Goal: Task Accomplishment & Management: Complete application form

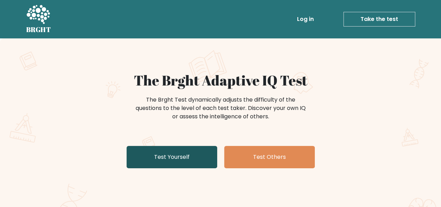
click at [195, 152] on link "Test Yourself" at bounding box center [171, 157] width 91 height 22
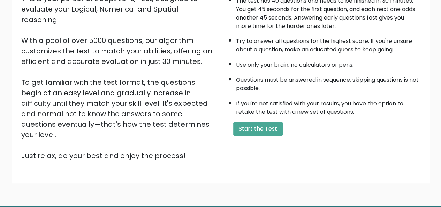
scroll to position [112, 0]
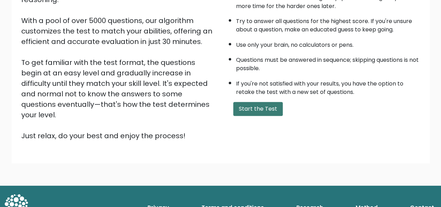
click at [247, 108] on button "Start the Test" at bounding box center [257, 109] width 49 height 14
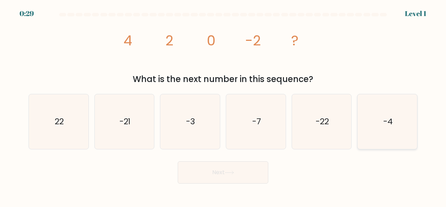
click at [379, 131] on icon "-4" at bounding box center [387, 121] width 55 height 55
click at [223, 105] on input "f. -4" at bounding box center [223, 104] width 0 height 2
radio input "true"
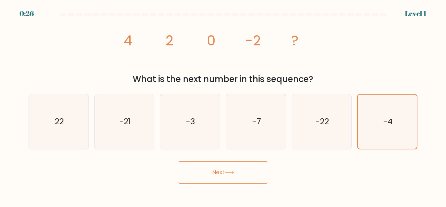
click at [243, 177] on button "Next" at bounding box center [223, 172] width 91 height 22
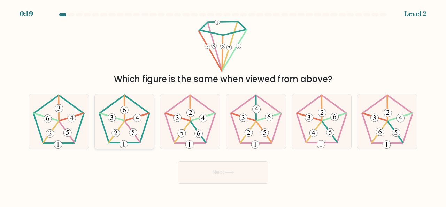
click at [120, 116] on icon at bounding box center [124, 121] width 55 height 55
click at [223, 105] on input "b." at bounding box center [223, 104] width 0 height 2
radio input "true"
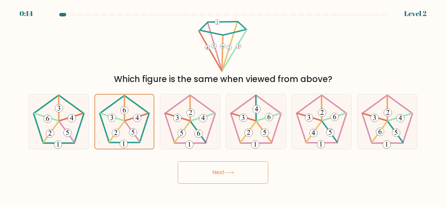
click at [213, 166] on button "Next" at bounding box center [223, 172] width 91 height 22
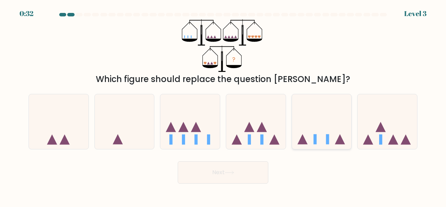
click at [308, 141] on icon at bounding box center [322, 121] width 60 height 49
click at [223, 105] on input "e." at bounding box center [223, 104] width 0 height 2
radio input "true"
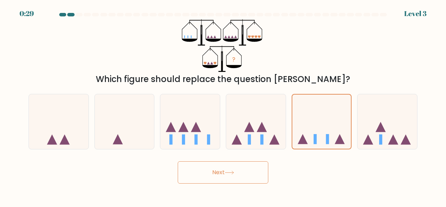
click at [249, 172] on button "Next" at bounding box center [223, 172] width 91 height 22
click at [229, 171] on icon at bounding box center [229, 172] width 9 height 4
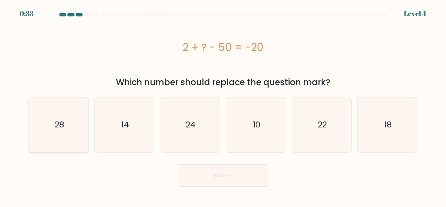
click at [57, 129] on text "28" at bounding box center [58, 124] width 9 height 11
click at [223, 105] on input "a. 28" at bounding box center [223, 104] width 0 height 2
radio input "true"
click at [217, 174] on button "Next" at bounding box center [223, 175] width 91 height 22
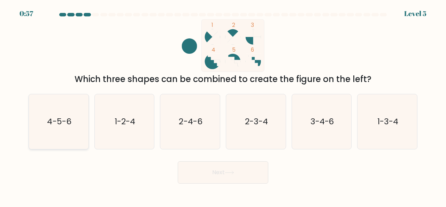
click at [66, 117] on text "4-5-6" at bounding box center [59, 120] width 24 height 11
click at [223, 105] on input "a. 4-5-6" at bounding box center [223, 104] width 0 height 2
radio input "true"
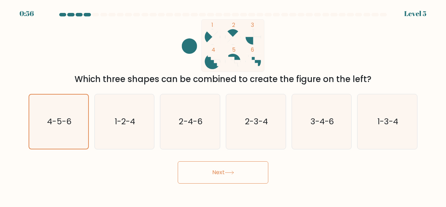
click at [210, 168] on button "Next" at bounding box center [223, 172] width 91 height 22
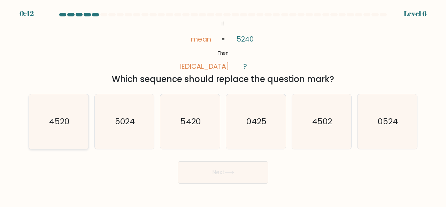
click at [62, 124] on text "4520" at bounding box center [59, 120] width 20 height 11
click at [223, 105] on input "a. 4520" at bounding box center [223, 104] width 0 height 2
radio input "true"
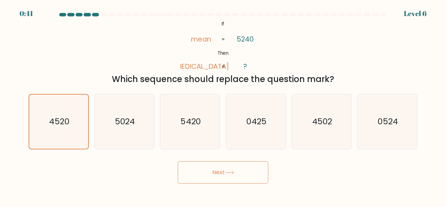
click at [209, 173] on button "Next" at bounding box center [223, 172] width 91 height 22
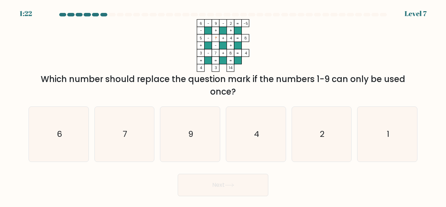
click at [183, 83] on div "Which number should replace the question mark if the numbers 1-9 can only be us…" at bounding box center [223, 85] width 381 height 25
click at [365, 127] on icon "1" at bounding box center [387, 134] width 55 height 55
click at [223, 105] on input "f. 1" at bounding box center [223, 104] width 0 height 2
radio input "true"
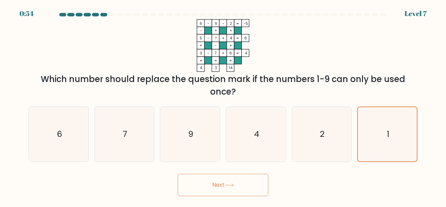
click at [250, 185] on button "Next" at bounding box center [223, 185] width 91 height 22
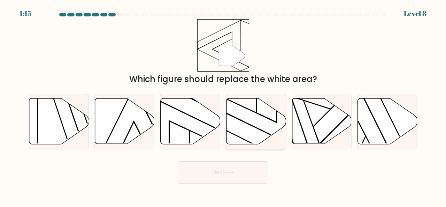
click at [279, 118] on icon at bounding box center [257, 121] width 60 height 46
click at [223, 105] on input "d." at bounding box center [223, 104] width 0 height 2
radio input "true"
click at [227, 170] on icon at bounding box center [229, 172] width 9 height 4
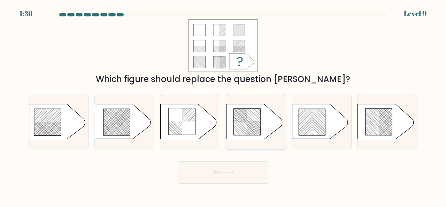
click at [254, 129] on rect at bounding box center [238, 111] width 235 height 241
click at [223, 105] on input "d." at bounding box center [223, 104] width 0 height 2
radio input "true"
click at [240, 175] on button "Next" at bounding box center [223, 172] width 91 height 22
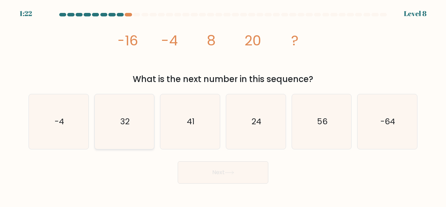
click at [150, 122] on icon "32" at bounding box center [124, 121] width 55 height 55
click at [223, 105] on input "b. 32" at bounding box center [223, 104] width 0 height 2
radio input "true"
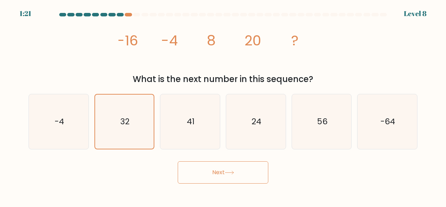
click at [229, 170] on button "Next" at bounding box center [223, 172] width 91 height 22
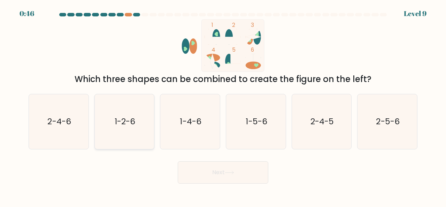
click at [140, 114] on icon "1-2-6" at bounding box center [124, 121] width 55 height 55
click at [223, 105] on input "b. 1-2-6" at bounding box center [223, 104] width 0 height 2
radio input "true"
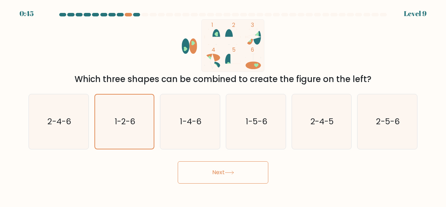
click at [224, 178] on button "Next" at bounding box center [223, 172] width 91 height 22
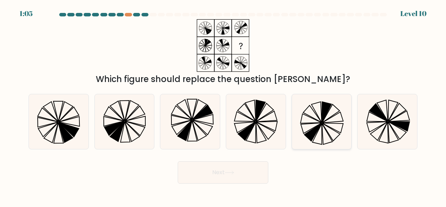
click at [342, 130] on icon at bounding box center [321, 121] width 55 height 55
click at [223, 105] on input "e." at bounding box center [223, 104] width 0 height 2
radio input "true"
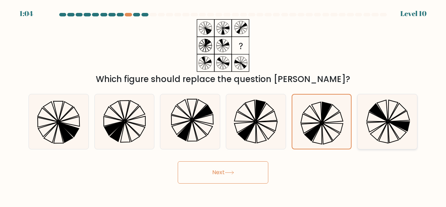
click at [369, 126] on icon at bounding box center [387, 121] width 55 height 55
click at [223, 105] on input "f." at bounding box center [223, 104] width 0 height 2
radio input "true"
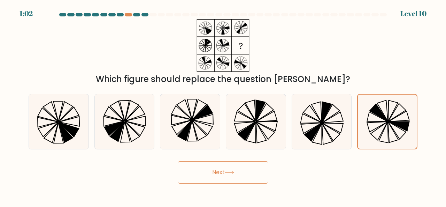
click at [248, 173] on button "Next" at bounding box center [223, 172] width 91 height 22
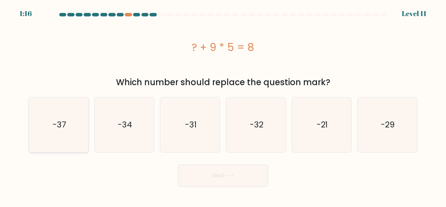
click at [84, 128] on icon "-37" at bounding box center [58, 124] width 55 height 55
click at [223, 105] on input "a. -37" at bounding box center [223, 104] width 0 height 2
radio input "true"
click at [234, 175] on icon at bounding box center [229, 176] width 9 height 4
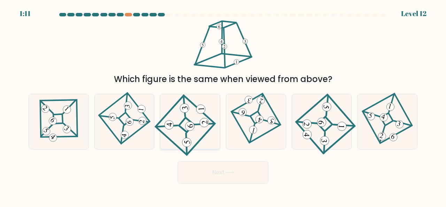
click at [199, 127] on icon at bounding box center [190, 121] width 51 height 44
click at [223, 105] on input "c." at bounding box center [223, 104] width 0 height 2
radio input "true"
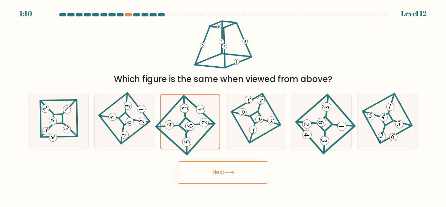
click at [232, 166] on button "Next" at bounding box center [223, 172] width 91 height 22
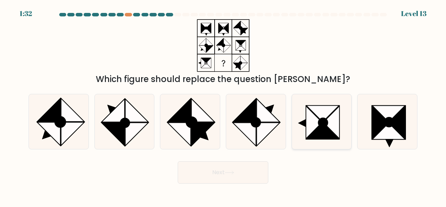
click at [317, 133] on icon at bounding box center [322, 131] width 33 height 16
click at [223, 105] on input "e." at bounding box center [223, 104] width 0 height 2
radio input "true"
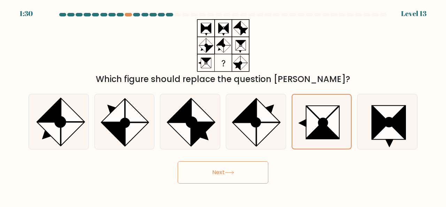
click at [248, 176] on button "Next" at bounding box center [223, 172] width 91 height 22
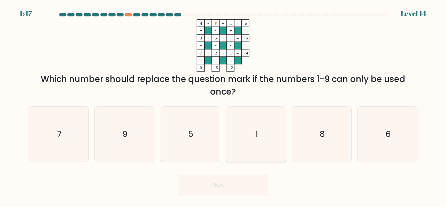
click at [265, 142] on icon "1" at bounding box center [256, 134] width 55 height 55
click at [223, 105] on input "d. 1" at bounding box center [223, 104] width 0 height 2
radio input "true"
click at [236, 179] on button "Next" at bounding box center [223, 185] width 91 height 22
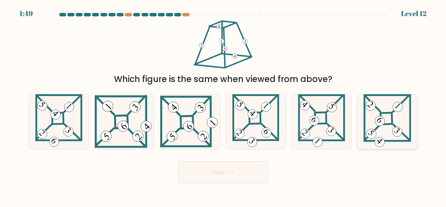
click at [369, 114] on icon at bounding box center [386, 121] width 47 height 55
click at [223, 105] on input "f." at bounding box center [223, 104] width 0 height 2
radio input "true"
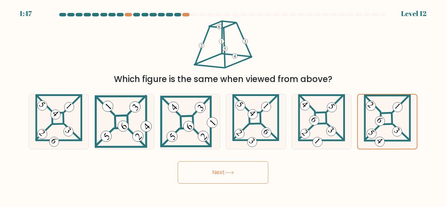
click at [211, 167] on button "Next" at bounding box center [223, 172] width 91 height 22
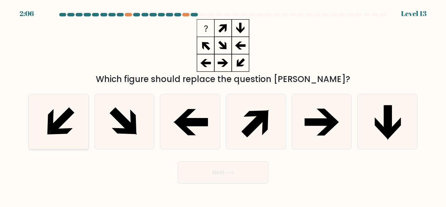
click at [73, 118] on icon at bounding box center [58, 121] width 55 height 55
click at [223, 105] on input "a." at bounding box center [223, 104] width 0 height 2
radio input "true"
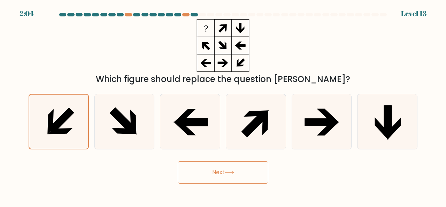
click at [201, 164] on button "Next" at bounding box center [223, 172] width 91 height 22
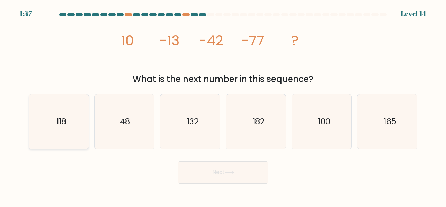
click at [79, 120] on icon "-118" at bounding box center [58, 121] width 55 height 55
click at [223, 105] on input "a. -118" at bounding box center [223, 104] width 0 height 2
radio input "true"
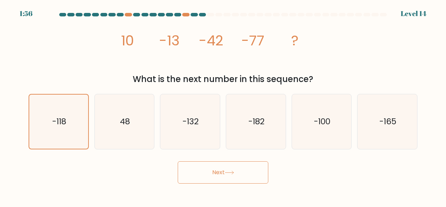
click at [202, 173] on button "Next" at bounding box center [223, 172] width 91 height 22
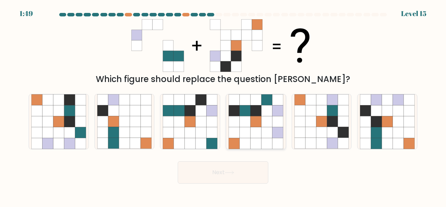
click at [256, 110] on icon at bounding box center [256, 110] width 11 height 11
click at [223, 105] on input "d." at bounding box center [223, 104] width 0 height 2
radio input "true"
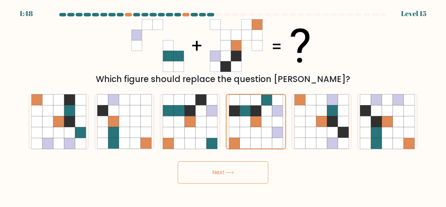
click at [224, 169] on button "Next" at bounding box center [223, 172] width 91 height 22
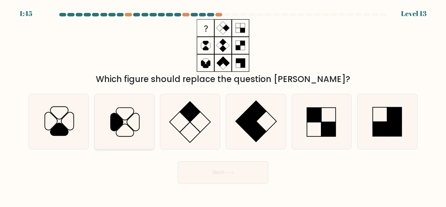
click at [133, 108] on icon at bounding box center [124, 121] width 55 height 55
click at [223, 105] on input "b." at bounding box center [223, 104] width 0 height 2
radio input "true"
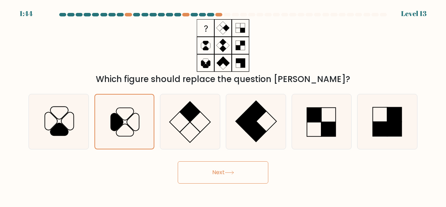
click at [231, 168] on button "Next" at bounding box center [223, 172] width 91 height 22
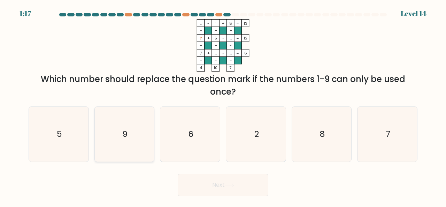
click at [120, 125] on icon "9" at bounding box center [124, 134] width 55 height 55
click at [223, 105] on input "b. 9" at bounding box center [223, 104] width 0 height 2
radio input "true"
click at [206, 184] on button "Next" at bounding box center [223, 185] width 91 height 22
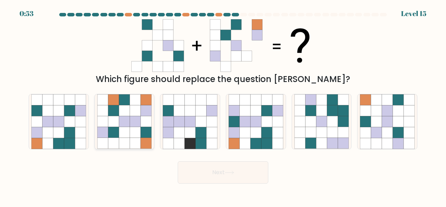
click at [132, 143] on icon at bounding box center [135, 143] width 11 height 11
click at [223, 105] on input "b." at bounding box center [223, 104] width 0 height 2
radio input "true"
click at [227, 175] on button "Next" at bounding box center [223, 172] width 91 height 22
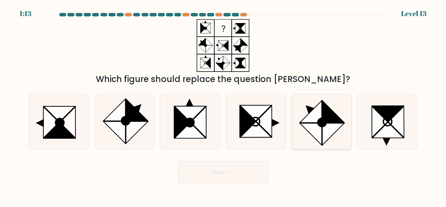
click at [326, 114] on icon at bounding box center [333, 111] width 22 height 22
click at [223, 105] on input "e." at bounding box center [223, 104] width 0 height 2
radio input "true"
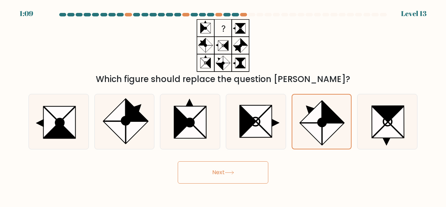
click at [238, 169] on button "Next" at bounding box center [223, 172] width 91 height 22
click at [225, 171] on button "Next" at bounding box center [223, 172] width 91 height 22
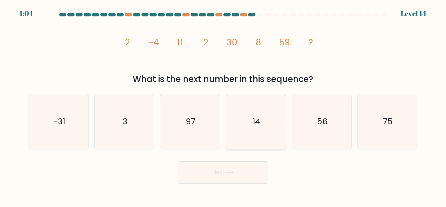
click at [252, 126] on icon "14" at bounding box center [256, 121] width 55 height 55
click at [223, 105] on input "d. 14" at bounding box center [223, 104] width 0 height 2
radio input "true"
click at [242, 172] on button "Next" at bounding box center [223, 172] width 91 height 22
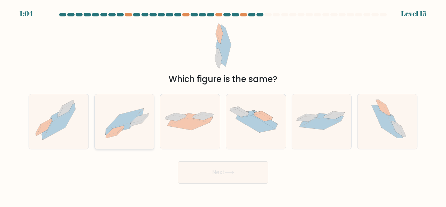
click at [122, 129] on icon at bounding box center [120, 129] width 7 height 9
click at [223, 105] on input "b." at bounding box center [223, 104] width 0 height 2
radio input "true"
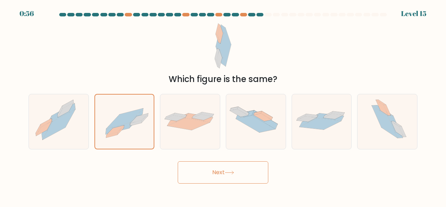
click at [287, 133] on div "d." at bounding box center [256, 121] width 66 height 55
click at [215, 171] on button "Next" at bounding box center [223, 172] width 91 height 22
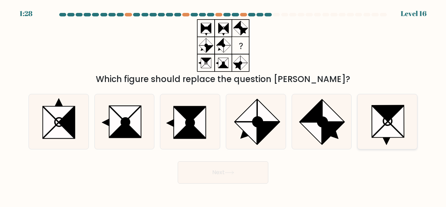
click at [386, 133] on icon at bounding box center [388, 130] width 31 height 16
click at [223, 105] on input "f." at bounding box center [223, 104] width 0 height 2
radio input "true"
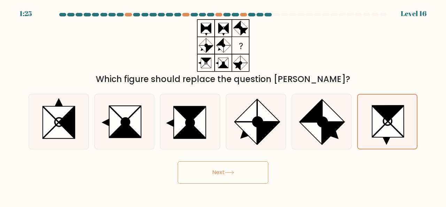
click at [221, 176] on button "Next" at bounding box center [223, 172] width 91 height 22
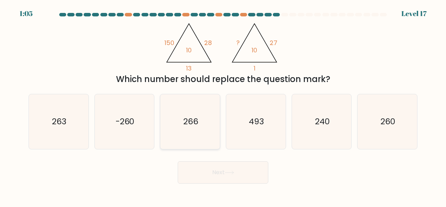
click at [209, 117] on icon "266" at bounding box center [190, 121] width 55 height 55
click at [223, 105] on input "c. 266" at bounding box center [223, 104] width 0 height 2
radio input "true"
click at [223, 168] on button "Next" at bounding box center [223, 172] width 91 height 22
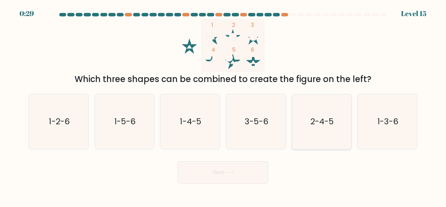
click at [319, 112] on icon "2-4-5" at bounding box center [321, 121] width 55 height 55
click at [223, 105] on input "e. 2-4-5" at bounding box center [223, 104] width 0 height 2
radio input "true"
click at [213, 177] on button "Next" at bounding box center [223, 172] width 91 height 22
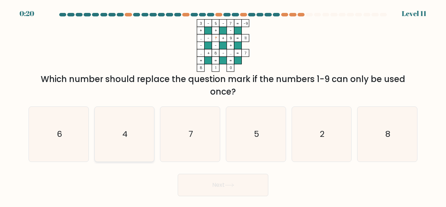
click at [137, 121] on icon "4" at bounding box center [124, 134] width 55 height 55
click at [223, 105] on input "b. 4" at bounding box center [223, 104] width 0 height 2
radio input "true"
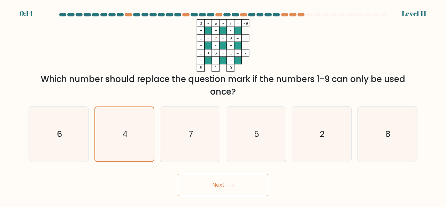
click at [206, 179] on button "Next" at bounding box center [223, 185] width 91 height 22
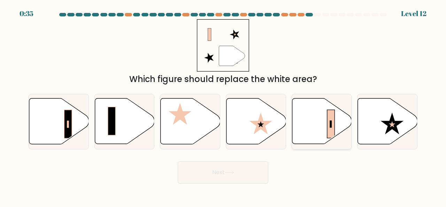
click at [328, 124] on rect at bounding box center [331, 124] width 8 height 28
click at [223, 105] on input "e." at bounding box center [223, 104] width 0 height 2
radio input "true"
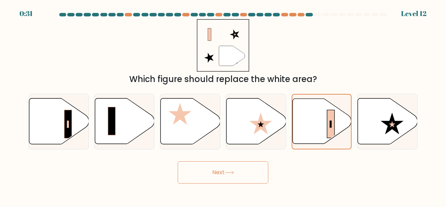
click at [226, 168] on button "Next" at bounding box center [223, 172] width 91 height 22
click at [222, 169] on button "Next" at bounding box center [223, 172] width 91 height 22
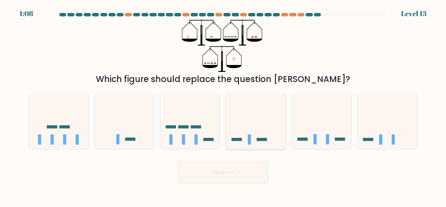
drag, startPoint x: 222, startPoint y: 169, endPoint x: 232, endPoint y: 135, distance: 35.5
click at [232, 135] on form at bounding box center [223, 98] width 446 height 170
click at [369, 140] on rect at bounding box center [368, 139] width 10 height 3
click at [223, 105] on input "f." at bounding box center [223, 104] width 0 height 2
radio input "true"
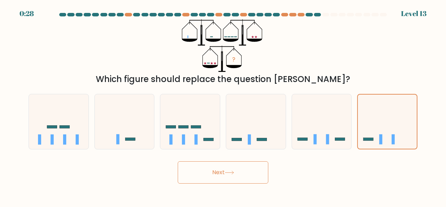
click at [222, 169] on button "Next" at bounding box center [223, 172] width 91 height 22
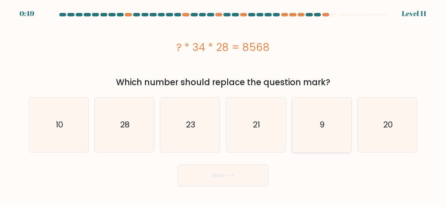
click at [323, 123] on text "9" at bounding box center [322, 124] width 5 height 11
click at [223, 105] on input "e. 9" at bounding box center [223, 104] width 0 height 2
radio input "true"
click at [227, 176] on icon at bounding box center [229, 176] width 9 height 4
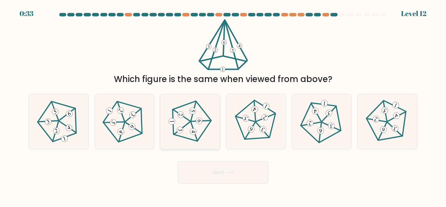
click at [181, 120] on icon at bounding box center [190, 121] width 44 height 44
click at [223, 105] on input "c." at bounding box center [223, 104] width 0 height 2
radio input "true"
click at [214, 169] on button "Next" at bounding box center [223, 172] width 91 height 22
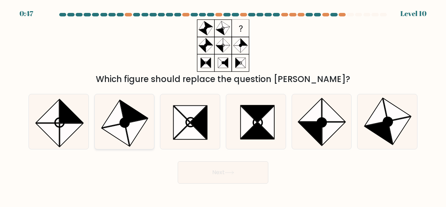
click at [122, 116] on icon at bounding box center [113, 114] width 23 height 28
click at [223, 105] on input "b." at bounding box center [223, 104] width 0 height 2
radio input "true"
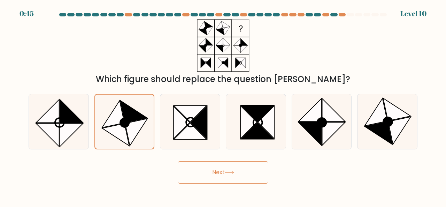
click at [209, 166] on button "Next" at bounding box center [223, 172] width 91 height 22
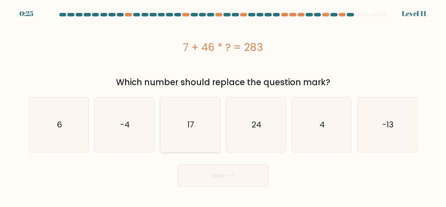
click at [206, 147] on icon "17" at bounding box center [190, 124] width 55 height 55
click at [223, 105] on input "c. 17" at bounding box center [223, 104] width 0 height 2
radio input "true"
click at [313, 138] on icon "4" at bounding box center [321, 124] width 55 height 55
click at [223, 105] on input "e. 4" at bounding box center [223, 104] width 0 height 2
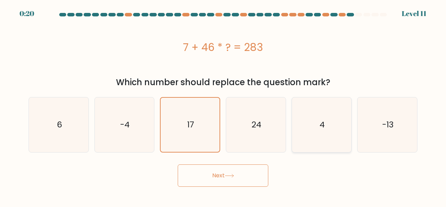
radio input "true"
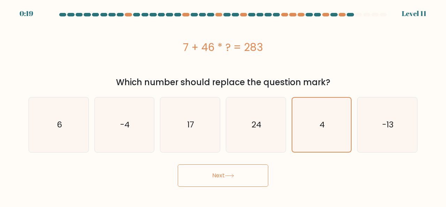
click at [237, 172] on button "Next" at bounding box center [223, 175] width 91 height 22
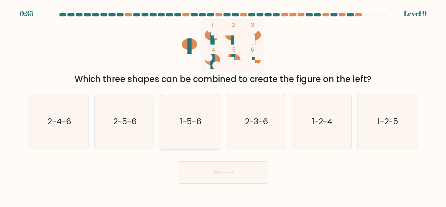
click at [194, 120] on text "1-5-6" at bounding box center [190, 120] width 21 height 11
click at [223, 105] on input "c. 1-5-6" at bounding box center [223, 104] width 0 height 2
radio input "true"
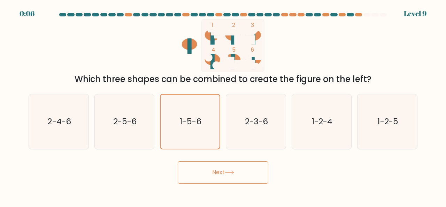
click at [216, 172] on button "Next" at bounding box center [223, 172] width 91 height 22
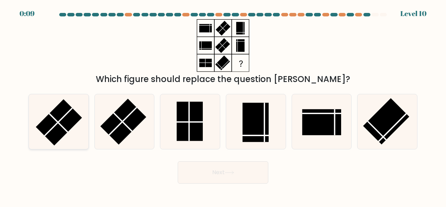
click at [75, 117] on rect at bounding box center [59, 122] width 46 height 46
click at [223, 105] on input "a." at bounding box center [223, 104] width 0 height 2
radio input "true"
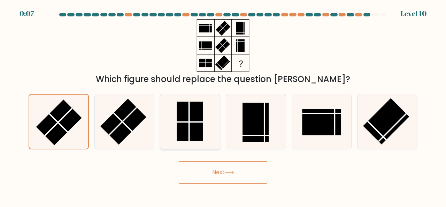
click at [191, 129] on rect at bounding box center [190, 120] width 26 height 39
click at [223, 105] on input "c." at bounding box center [223, 104] width 0 height 2
radio input "true"
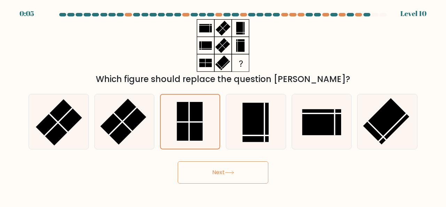
click at [213, 172] on button "Next" at bounding box center [223, 172] width 91 height 22
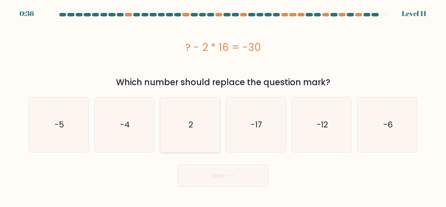
click at [198, 127] on icon "2" at bounding box center [190, 124] width 55 height 55
click at [223, 105] on input "c. 2" at bounding box center [223, 104] width 0 height 2
radio input "true"
click at [215, 173] on button "Next" at bounding box center [223, 175] width 91 height 22
click at [221, 174] on button "Next" at bounding box center [223, 175] width 91 height 22
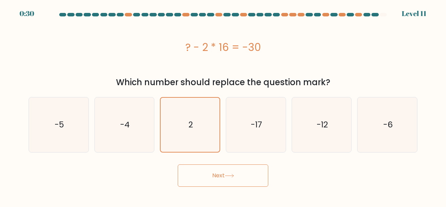
click at [221, 174] on button "Next" at bounding box center [223, 175] width 91 height 22
click at [240, 175] on button "Next" at bounding box center [223, 175] width 91 height 22
click at [233, 174] on icon at bounding box center [229, 176] width 9 height 4
click at [233, 176] on icon at bounding box center [229, 176] width 9 height 4
click at [200, 136] on icon "2" at bounding box center [190, 125] width 54 height 54
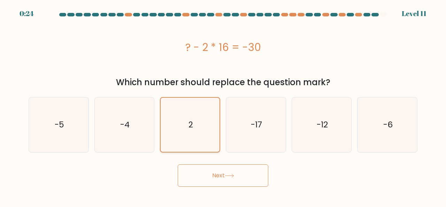
click at [223, 105] on input "c. 2" at bounding box center [223, 104] width 0 height 2
click at [215, 177] on button "Next" at bounding box center [223, 175] width 91 height 22
click at [216, 175] on button "Next" at bounding box center [223, 175] width 91 height 22
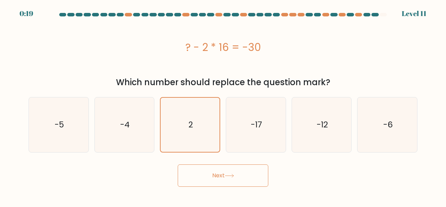
click at [216, 175] on button "Next" at bounding box center [223, 175] width 91 height 22
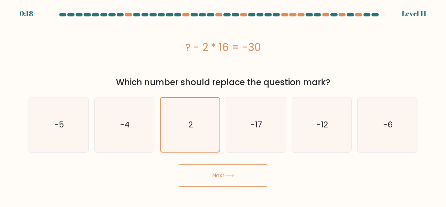
click at [216, 175] on button "Next" at bounding box center [223, 175] width 91 height 22
drag, startPoint x: 216, startPoint y: 175, endPoint x: 253, endPoint y: 173, distance: 37.3
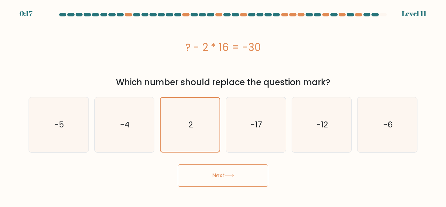
click at [253, 173] on button "Next" at bounding box center [223, 175] width 91 height 22
drag, startPoint x: 253, startPoint y: 173, endPoint x: 248, endPoint y: 143, distance: 30.5
click at [248, 143] on form "a. 2" at bounding box center [223, 100] width 446 height 174
click at [248, 143] on icon "-17" at bounding box center [256, 124] width 55 height 55
click at [223, 105] on input "d. -17" at bounding box center [223, 104] width 0 height 2
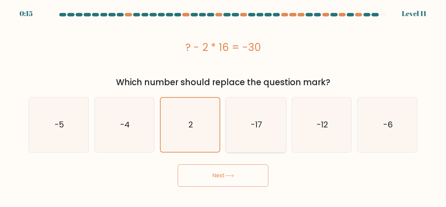
radio input "true"
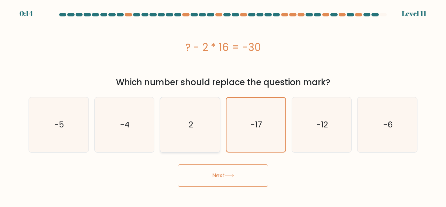
click at [195, 135] on icon "2" at bounding box center [190, 124] width 55 height 55
click at [223, 105] on input "c. 2" at bounding box center [223, 104] width 0 height 2
radio input "true"
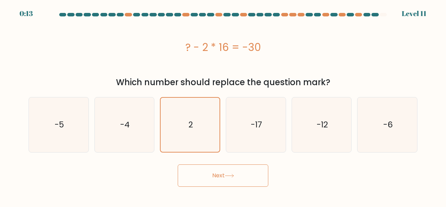
click at [223, 173] on button "Next" at bounding box center [223, 175] width 91 height 22
drag, startPoint x: 223, startPoint y: 173, endPoint x: 220, endPoint y: 174, distance: 3.6
click at [220, 174] on button "Next" at bounding box center [223, 175] width 91 height 22
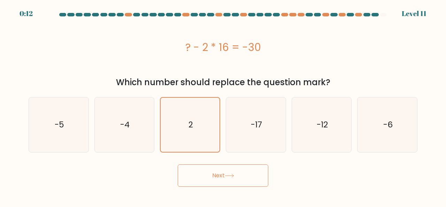
click at [220, 174] on button "Next" at bounding box center [223, 175] width 91 height 22
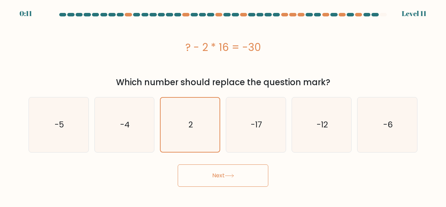
click at [220, 174] on button "Next" at bounding box center [223, 175] width 91 height 22
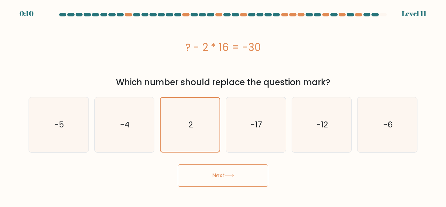
click at [220, 174] on button "Next" at bounding box center [223, 175] width 91 height 22
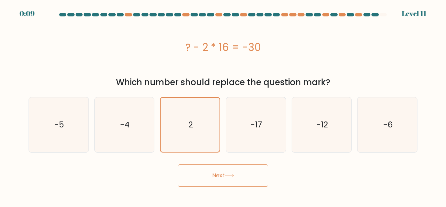
click at [220, 174] on button "Next" at bounding box center [223, 175] width 91 height 22
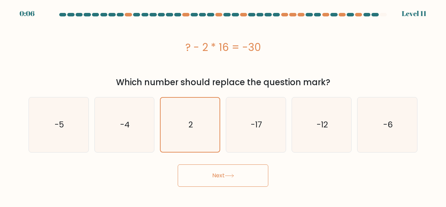
click at [220, 174] on button "Next" at bounding box center [223, 175] width 91 height 22
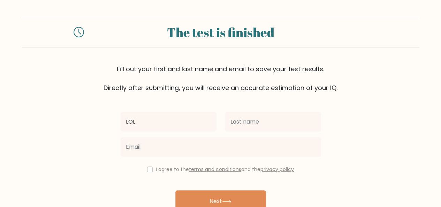
type input "Lolen"
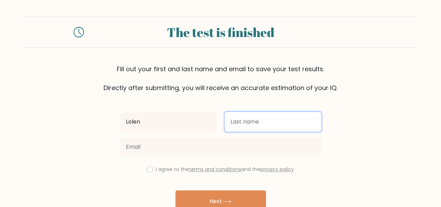
click at [234, 119] on input "text" at bounding box center [273, 122] width 96 height 20
type input "Mwangi"
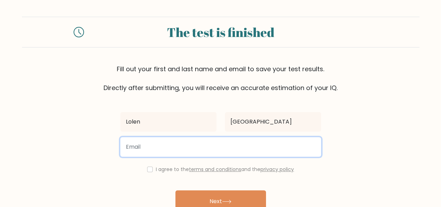
click at [234, 145] on input "email" at bounding box center [220, 147] width 201 height 20
type input "lolenmwangi03@gmail.com"
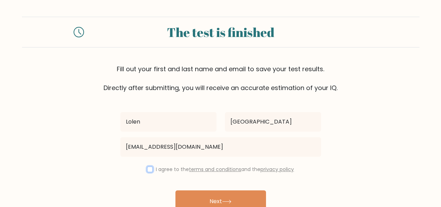
click at [150, 170] on input "checkbox" at bounding box center [150, 169] width 6 height 6
checkbox input "true"
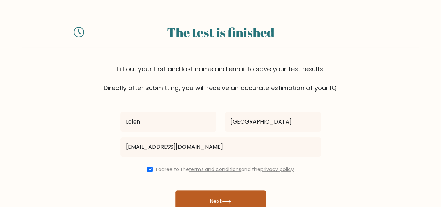
click at [205, 191] on button "Next" at bounding box center [220, 201] width 91 height 22
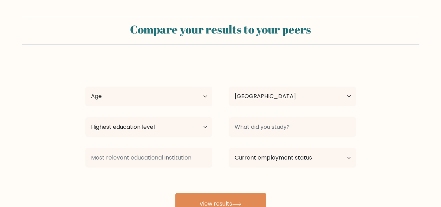
select select "KE"
click at [203, 130] on select "Highest education level No schooling Primary Lower Secondary Upper Secondary Oc…" at bounding box center [148, 127] width 127 height 20
select select "bachelors_degree"
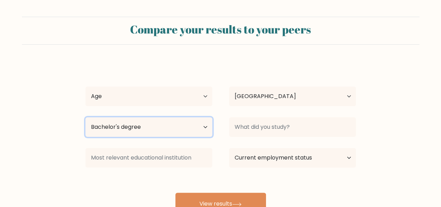
click at [85, 117] on select "Highest education level No schooling Primary Lower Secondary Upper Secondary Oc…" at bounding box center [148, 127] width 127 height 20
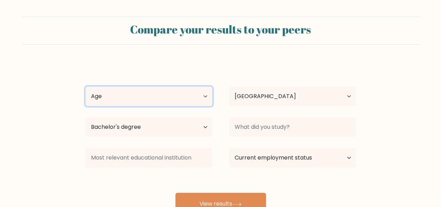
click at [176, 97] on select "Age Under 18 years old 18-24 years old 25-34 years old 35-44 years old 45-54 ye…" at bounding box center [148, 96] width 127 height 20
select select "18_24"
click at [85, 86] on select "Age Under 18 years old 18-24 years old 25-34 years old 35-44 years old 45-54 ye…" at bounding box center [148, 96] width 127 height 20
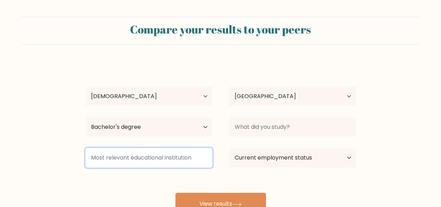
click at [194, 157] on input at bounding box center [148, 158] width 127 height 20
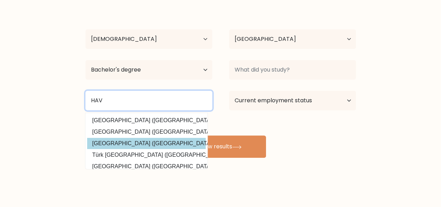
scroll to position [5, 0]
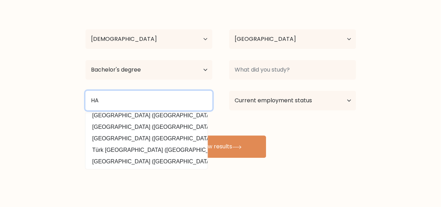
type input "H"
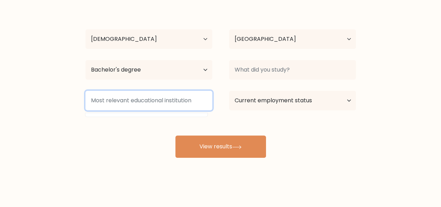
scroll to position [0, 0]
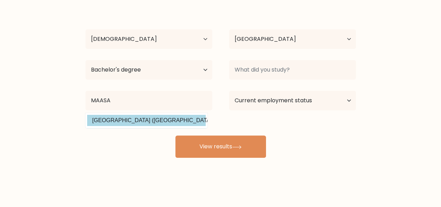
click at [135, 121] on div "Lolen Mwangi Age Under 18 years old 18-24 years old 25-34 years old 35-44 years…" at bounding box center [220, 80] width 279 height 153
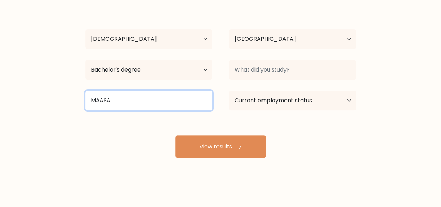
click at [190, 100] on input "MAASA" at bounding box center [148, 101] width 127 height 20
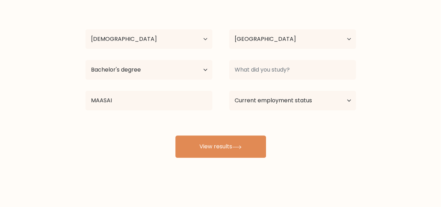
click at [153, 120] on div "Lolen Mwangi Age Under 18 years old 18-24 years old 25-34 years old 35-44 years…" at bounding box center [220, 80] width 279 height 153
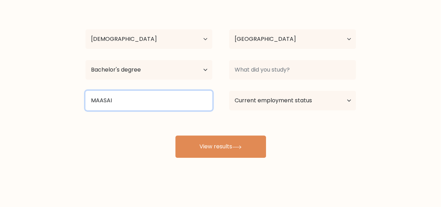
click at [153, 106] on input "MAASAI" at bounding box center [148, 101] width 127 height 20
click at [134, 100] on input "MAASAI" at bounding box center [148, 101] width 127 height 20
type input "M"
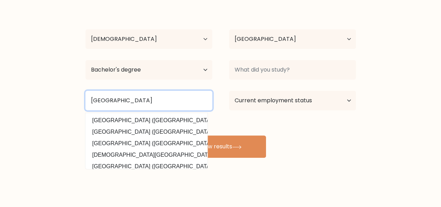
type input "maasai Mara university"
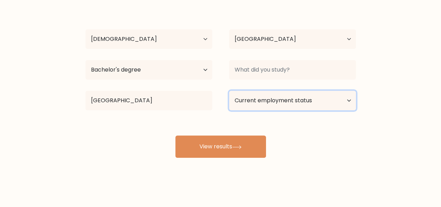
click at [243, 97] on select "Current employment status Employed Student Retired Other / prefer not to answer" at bounding box center [292, 101] width 127 height 20
click at [229, 91] on select "Current employment status Employed Student Retired Other / prefer not to answer" at bounding box center [292, 101] width 127 height 20
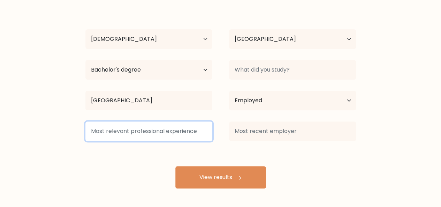
click at [201, 129] on input at bounding box center [148, 131] width 127 height 20
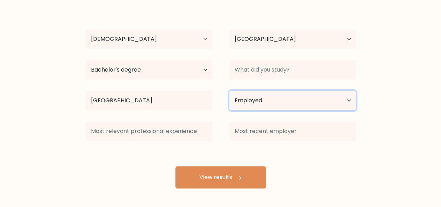
click at [270, 102] on select "Current employment status Employed Student Retired Other / prefer not to answer" at bounding box center [292, 101] width 127 height 20
select select "student"
click at [229, 91] on select "Current employment status Employed Student Retired Other / prefer not to answer" at bounding box center [292, 101] width 127 height 20
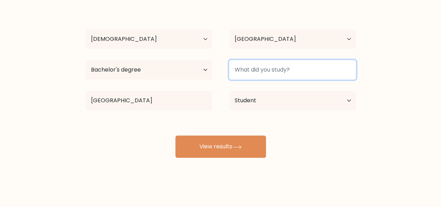
click at [270, 68] on input at bounding box center [292, 70] width 127 height 20
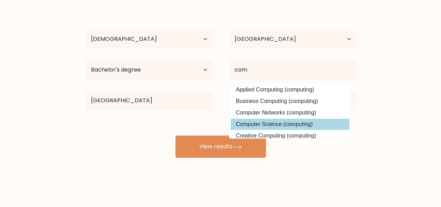
click at [265, 122] on div "Lolen Mwangi Age Under 18 years old 18-24 years old 25-34 years old 35-44 years…" at bounding box center [220, 80] width 279 height 153
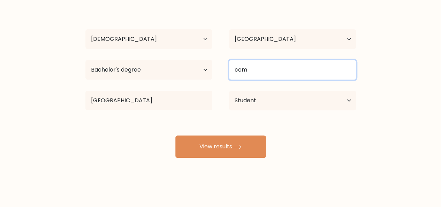
click at [250, 68] on input "com" at bounding box center [292, 70] width 127 height 20
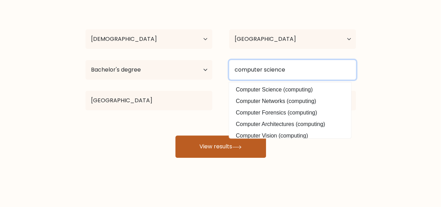
type input "computer science"
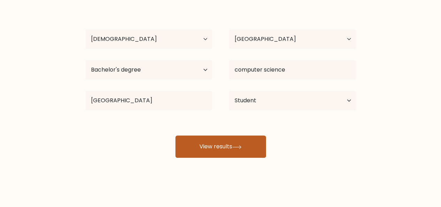
click at [210, 152] on button "View results" at bounding box center [220, 146] width 91 height 22
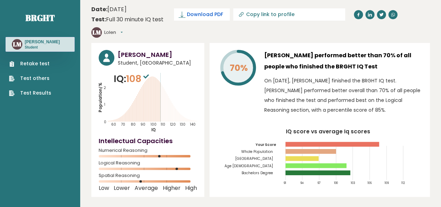
click at [186, 15] on link "Download PDF" at bounding box center [202, 14] width 56 height 12
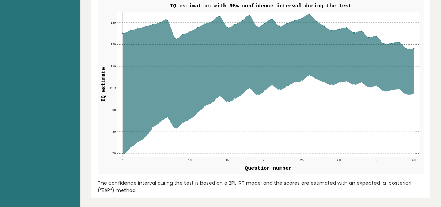
scroll to position [856, 0]
